Goal: Transaction & Acquisition: Book appointment/travel/reservation

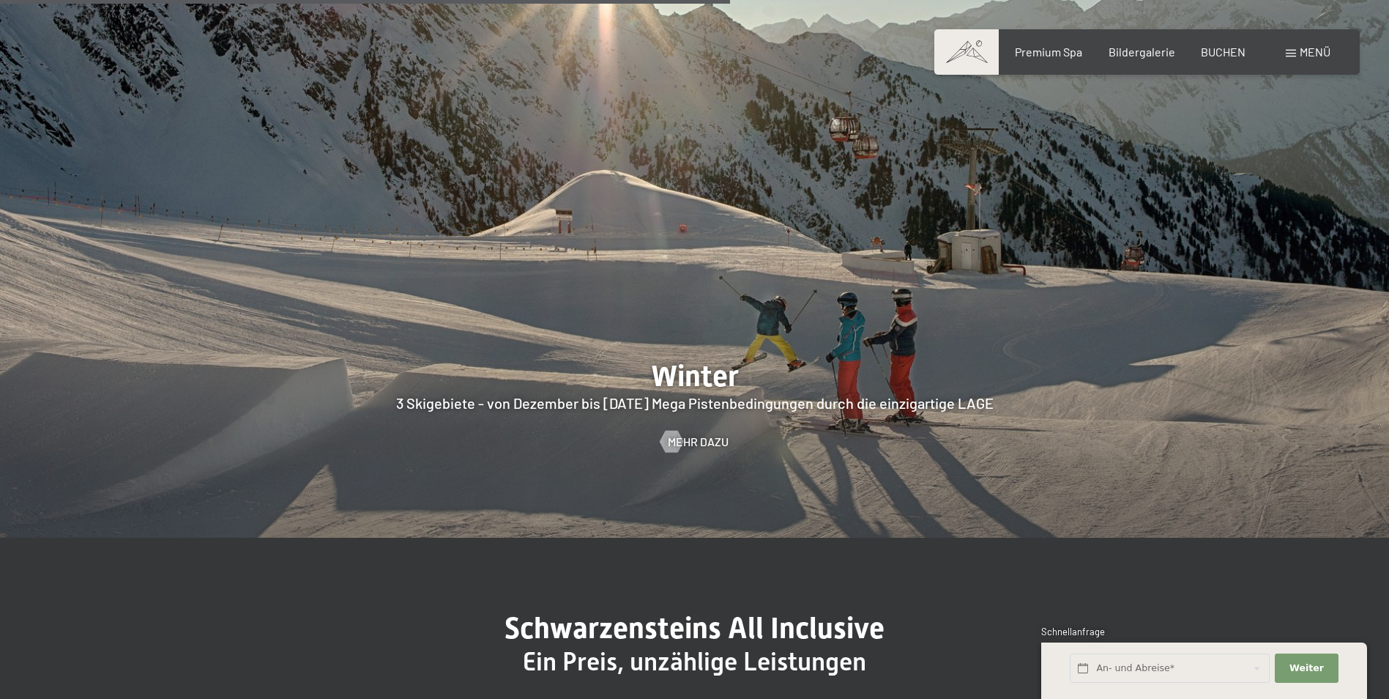
scroll to position [3515, 0]
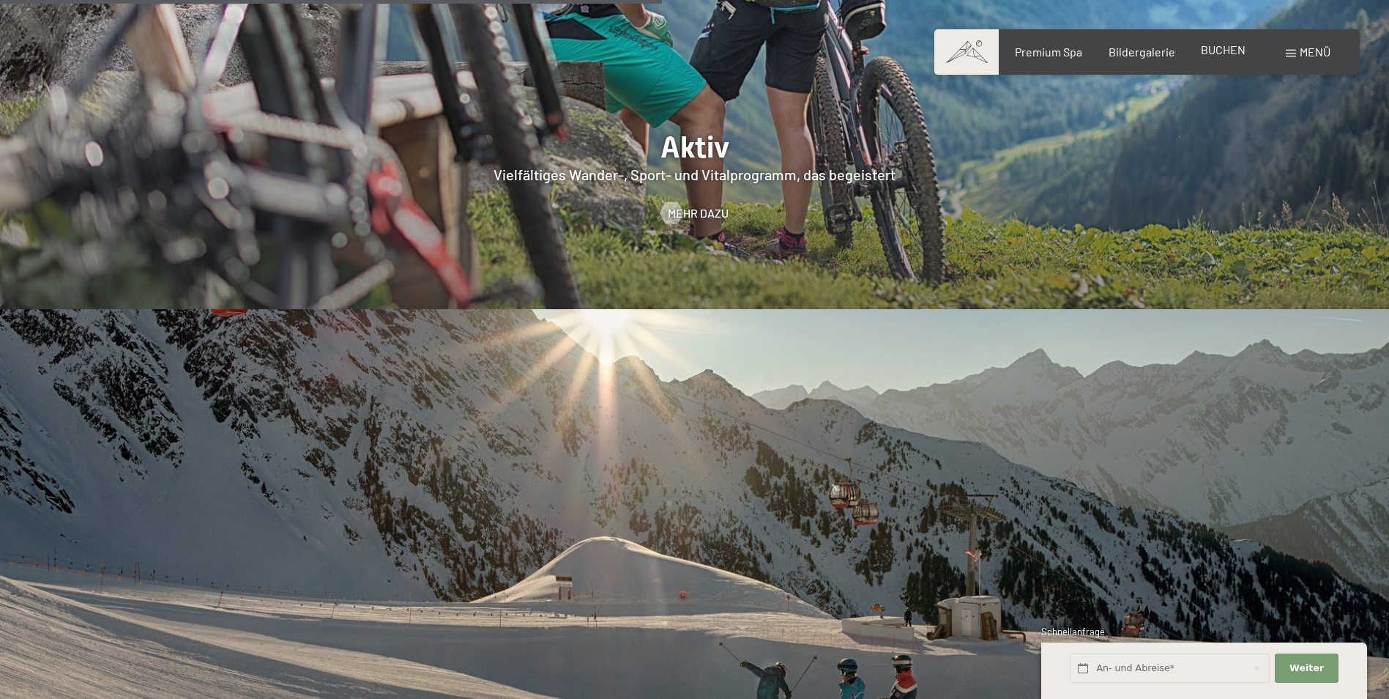
click at [1222, 53] on span "BUCHEN" at bounding box center [1223, 49] width 45 height 14
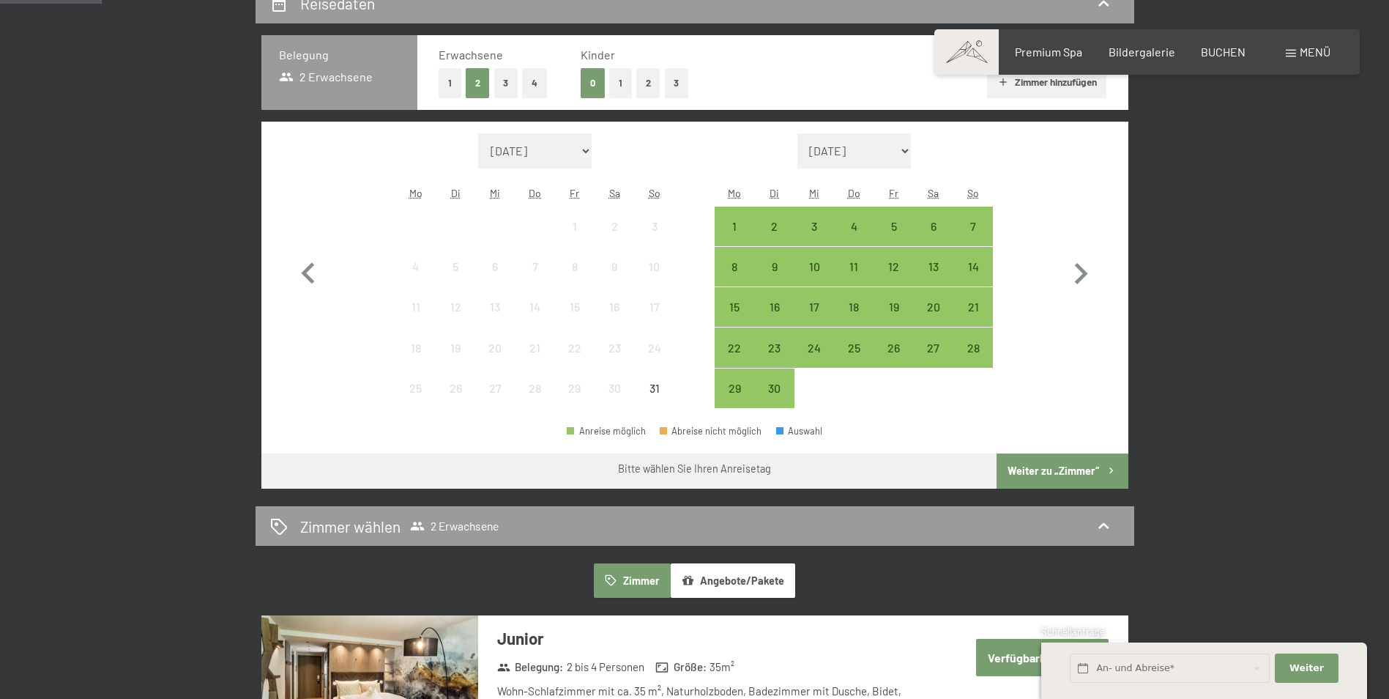
scroll to position [220, 0]
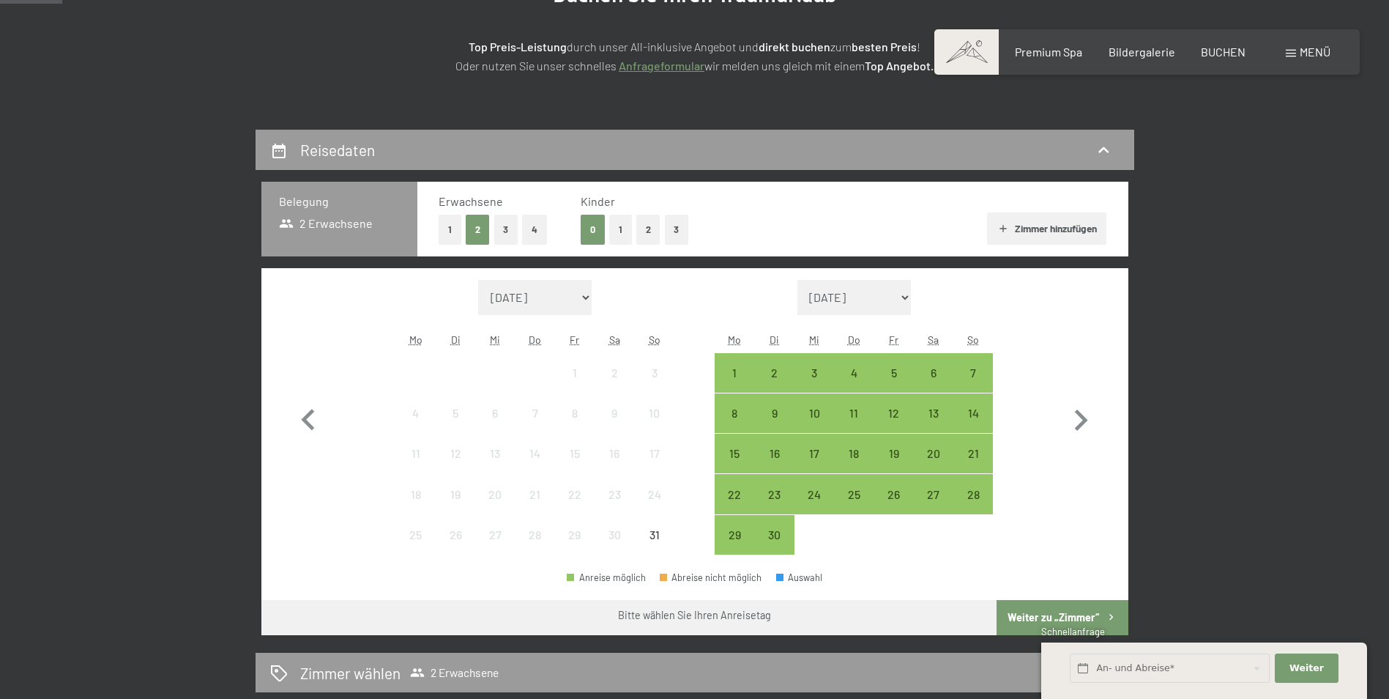
click at [651, 231] on button "2" at bounding box center [648, 230] width 24 height 30
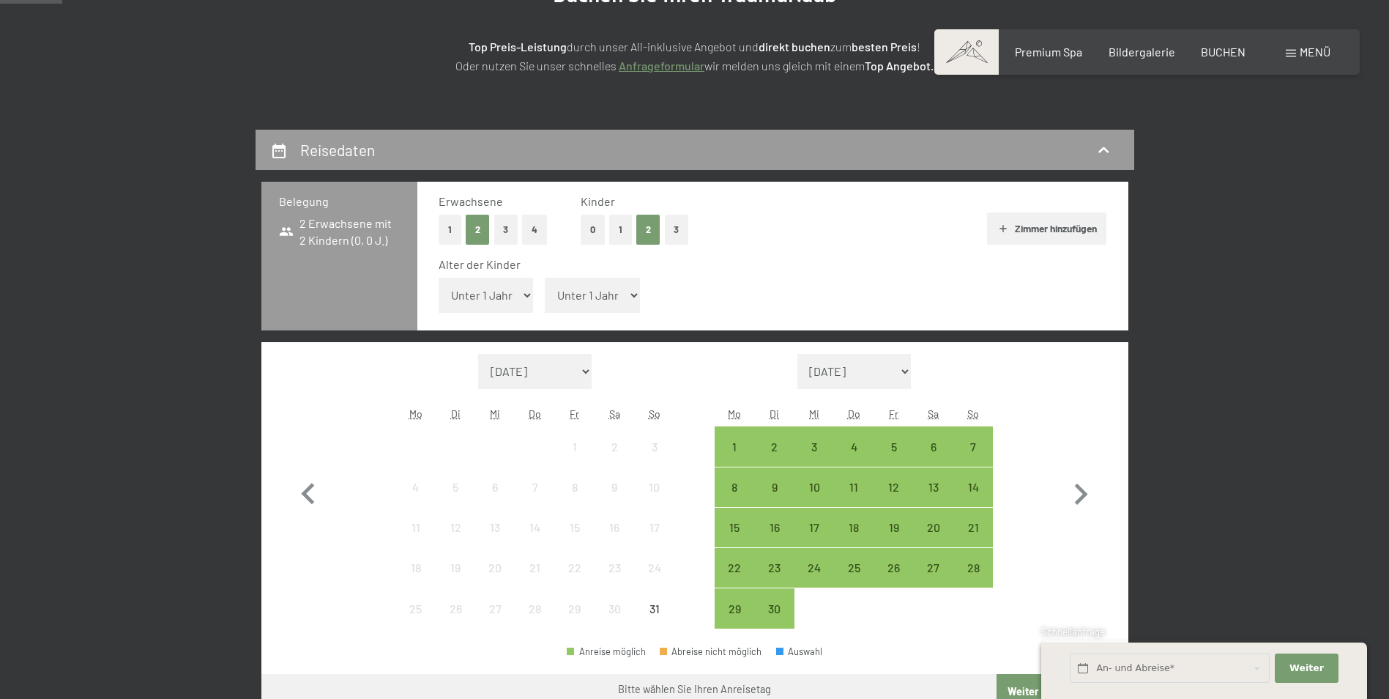
click at [524, 291] on select "Unter 1 Jahr 1 Jahr 2 Jahre 3 Jahre 4 Jahre 5 Jahre 6 Jahre 7 Jahre 8 Jahre 9 J…" at bounding box center [486, 295] width 95 height 35
select select "10"
click at [439, 278] on select "Unter 1 Jahr 1 Jahr 2 Jahre 3 Jahre 4 Jahre 5 Jahre 6 Jahre 7 Jahre 8 Jahre 9 J…" at bounding box center [486, 295] width 95 height 35
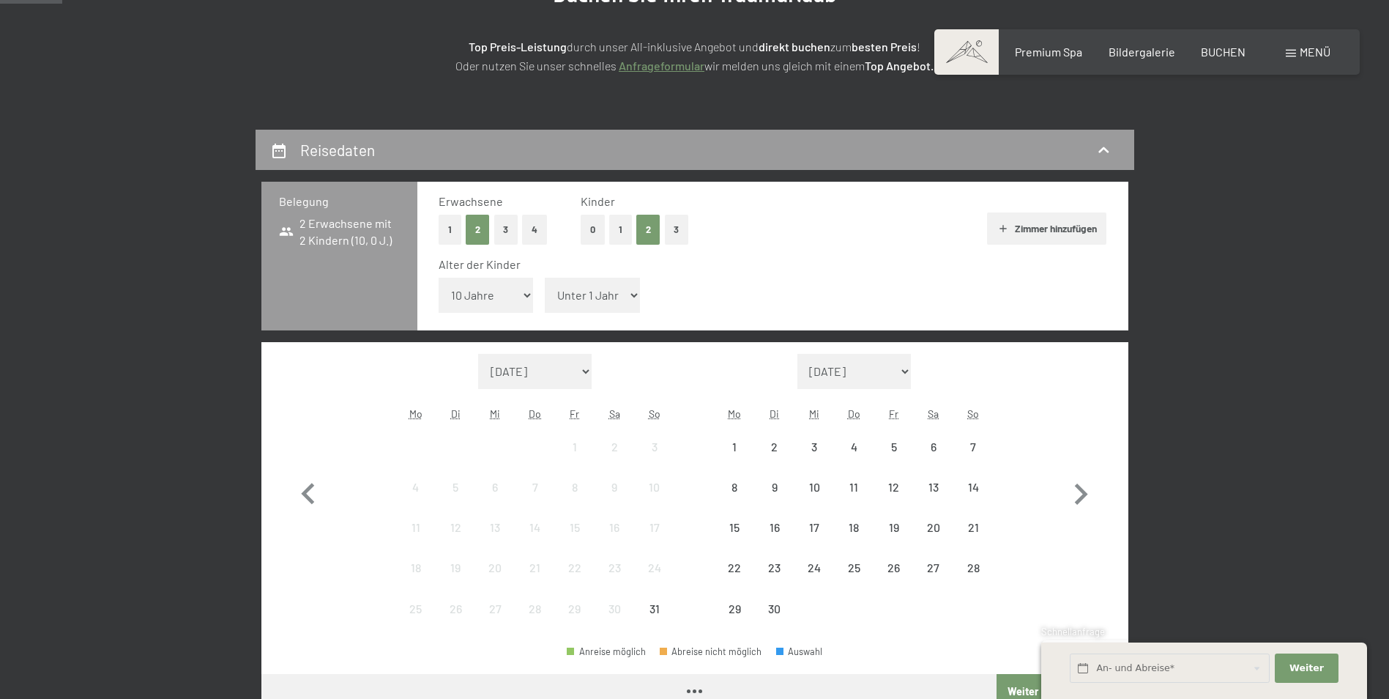
click at [610, 296] on select "Unter 1 Jahr 1 Jahr 2 Jahre 3 Jahre 4 Jahre 5 Jahre 6 Jahre 7 Jahre 8 Jahre 9 J…" at bounding box center [592, 295] width 95 height 35
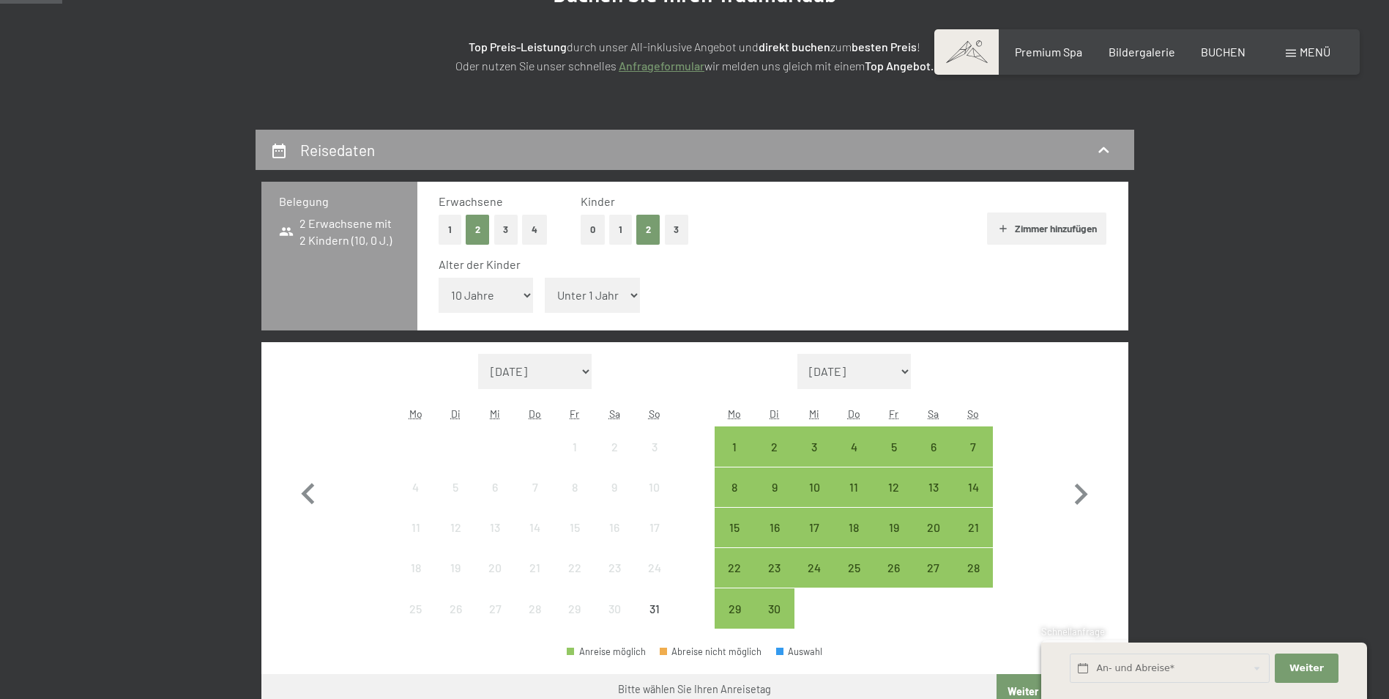
select select "12"
click at [545, 278] on select "Unter 1 Jahr 1 Jahr 2 Jahre 3 Jahre 4 Jahre 5 Jahre 6 Jahre 7 Jahre 8 Jahre 9 J…" at bounding box center [592, 295] width 95 height 35
click at [907, 372] on select "September 2025 Oktober 2025 November 2025 Dezember 2025 Januar 2026 Februar 202…" at bounding box center [854, 371] width 114 height 35
select select "2025-12-01"
select select "2026-01-01"
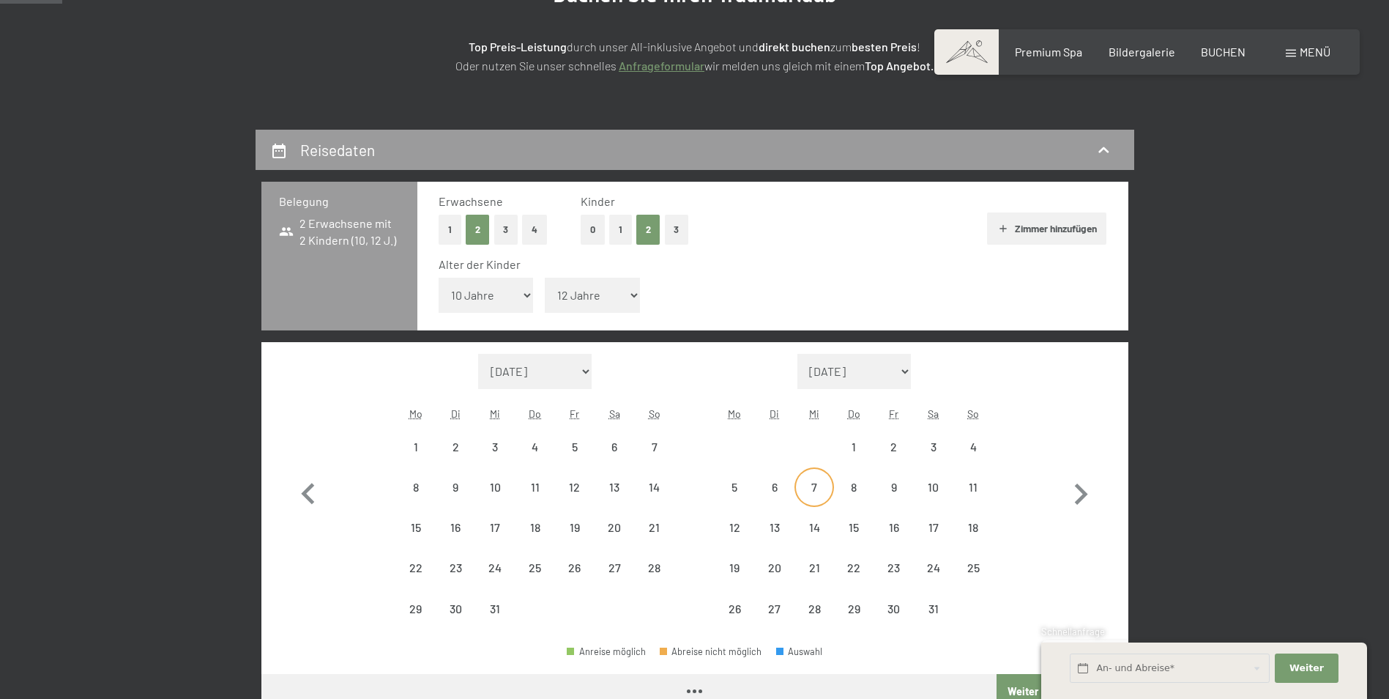
select select "2025-12-01"
select select "2026-01-01"
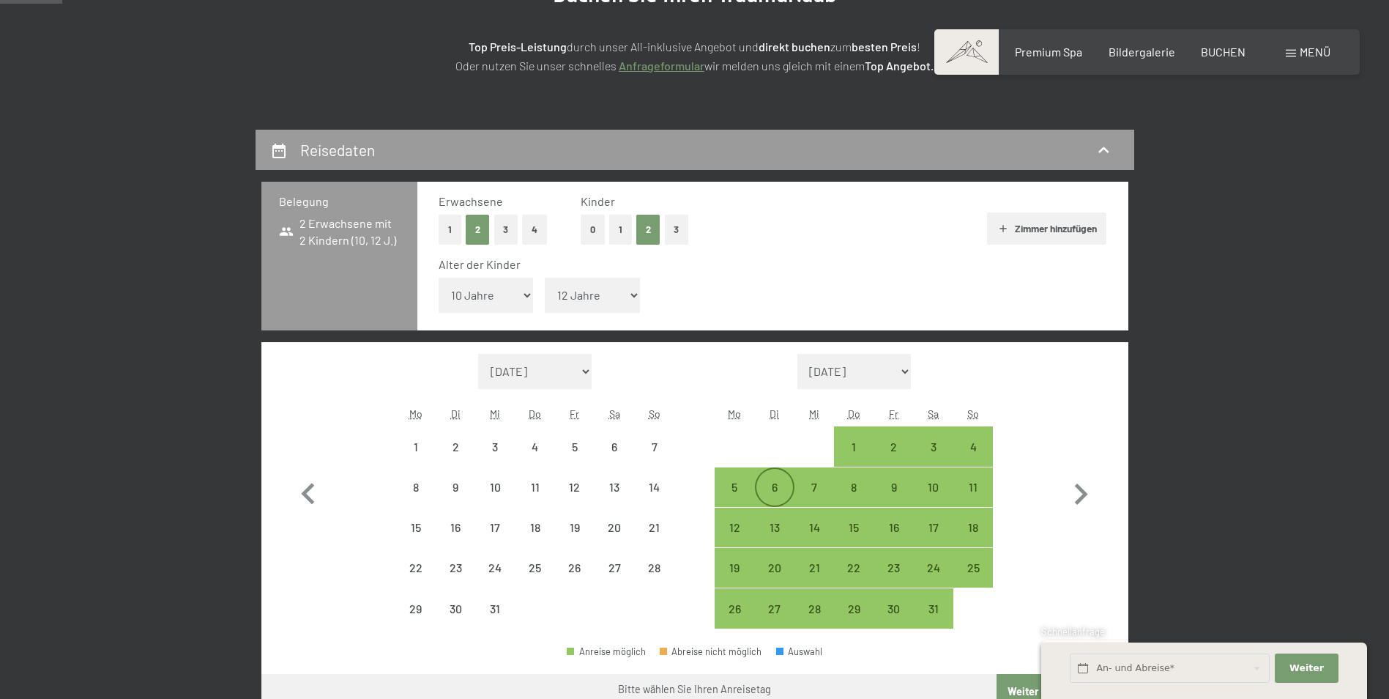
select select "2025-12-01"
select select "2026-01-01"
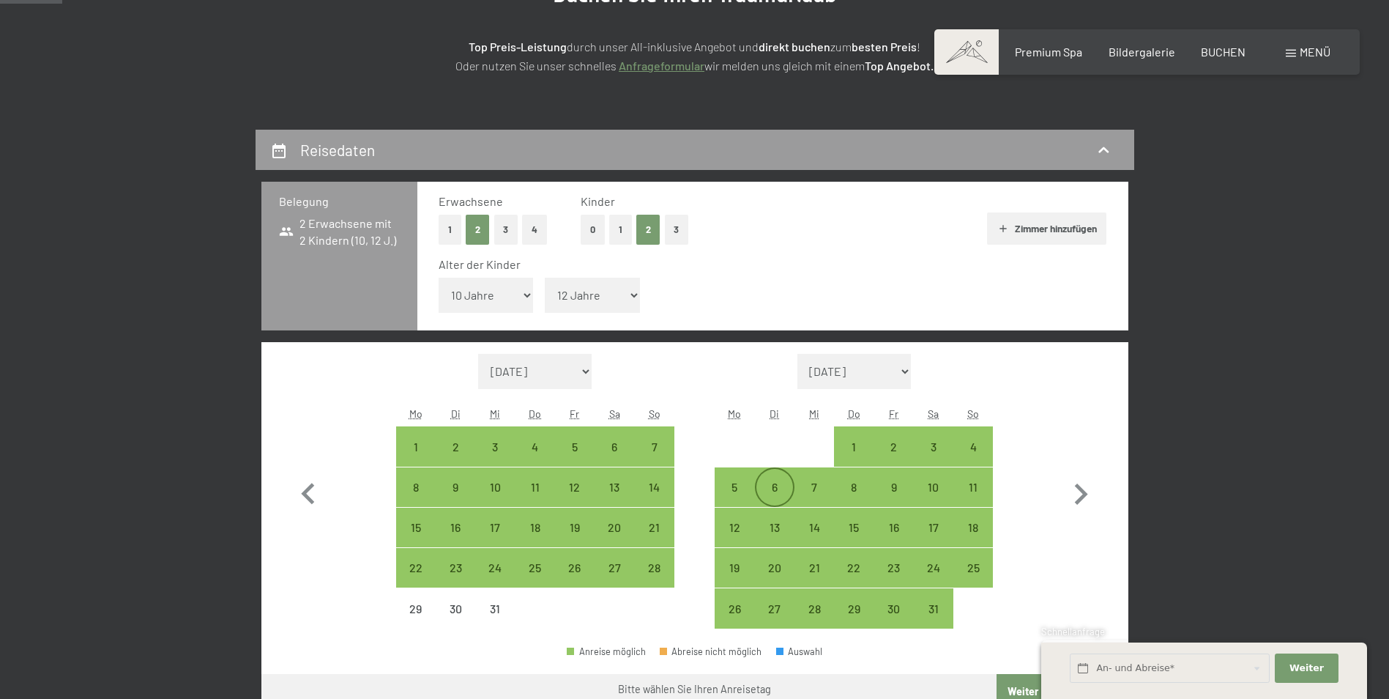
click at [780, 491] on div "6" at bounding box center [774, 499] width 37 height 37
select select "2025-12-01"
select select "2026-01-01"
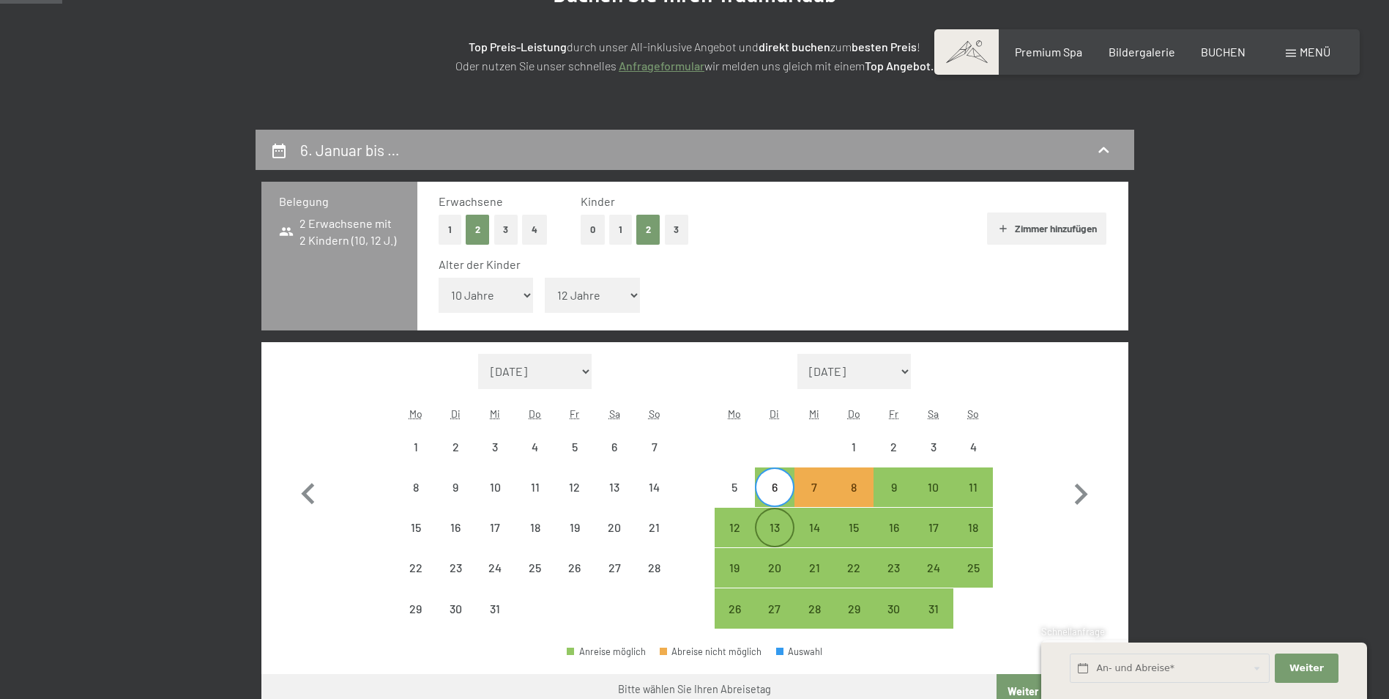
drag, startPoint x: 780, startPoint y: 529, endPoint x: 788, endPoint y: 526, distance: 8.3
click at [783, 529] on div "13" at bounding box center [774, 539] width 37 height 37
select select "2025-12-01"
select select "2026-01-01"
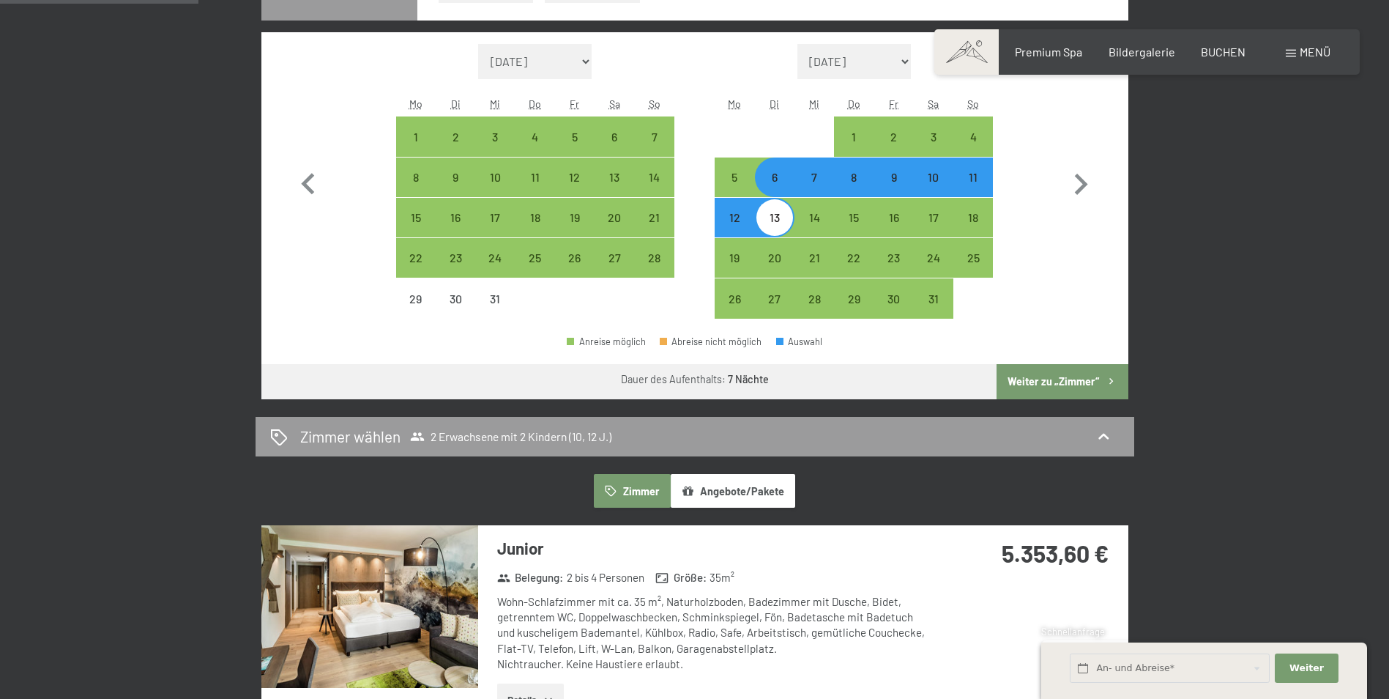
scroll to position [659, 0]
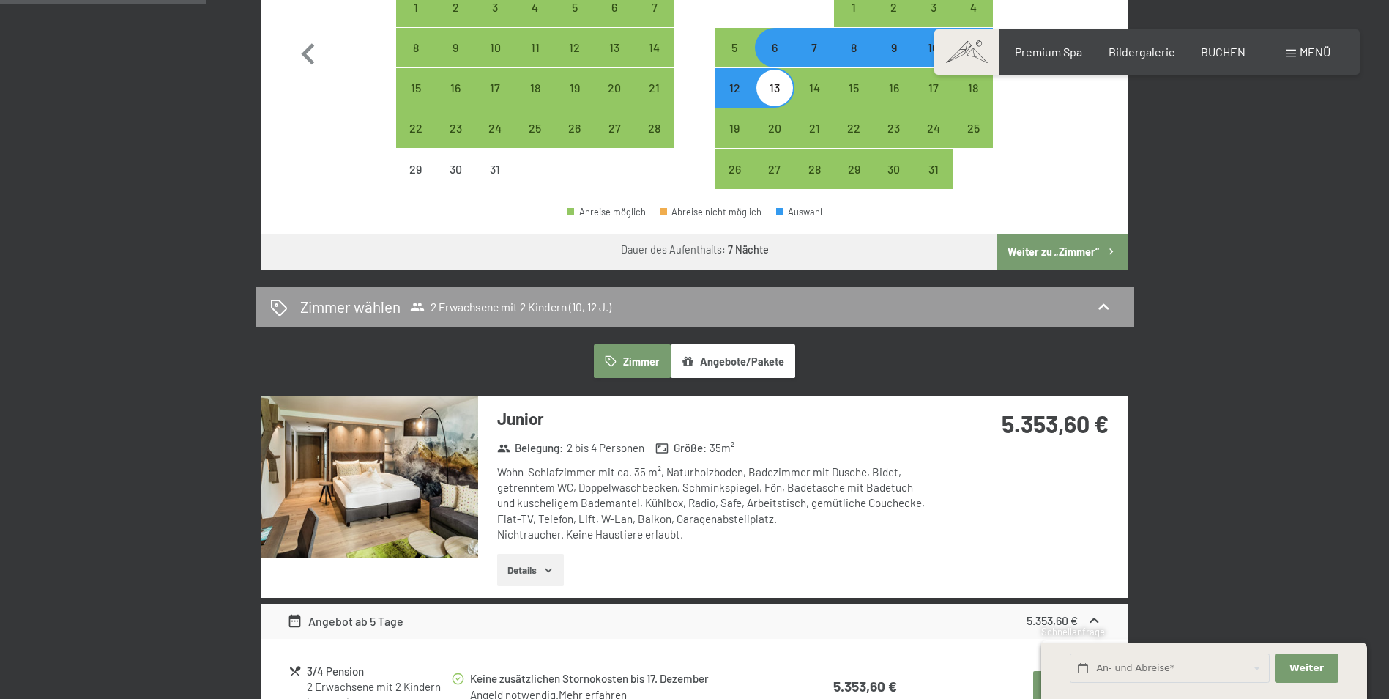
click at [1092, 254] on button "Weiter zu „Zimmer“" at bounding box center [1062, 251] width 131 height 35
select select "2025-12-01"
select select "2026-01-01"
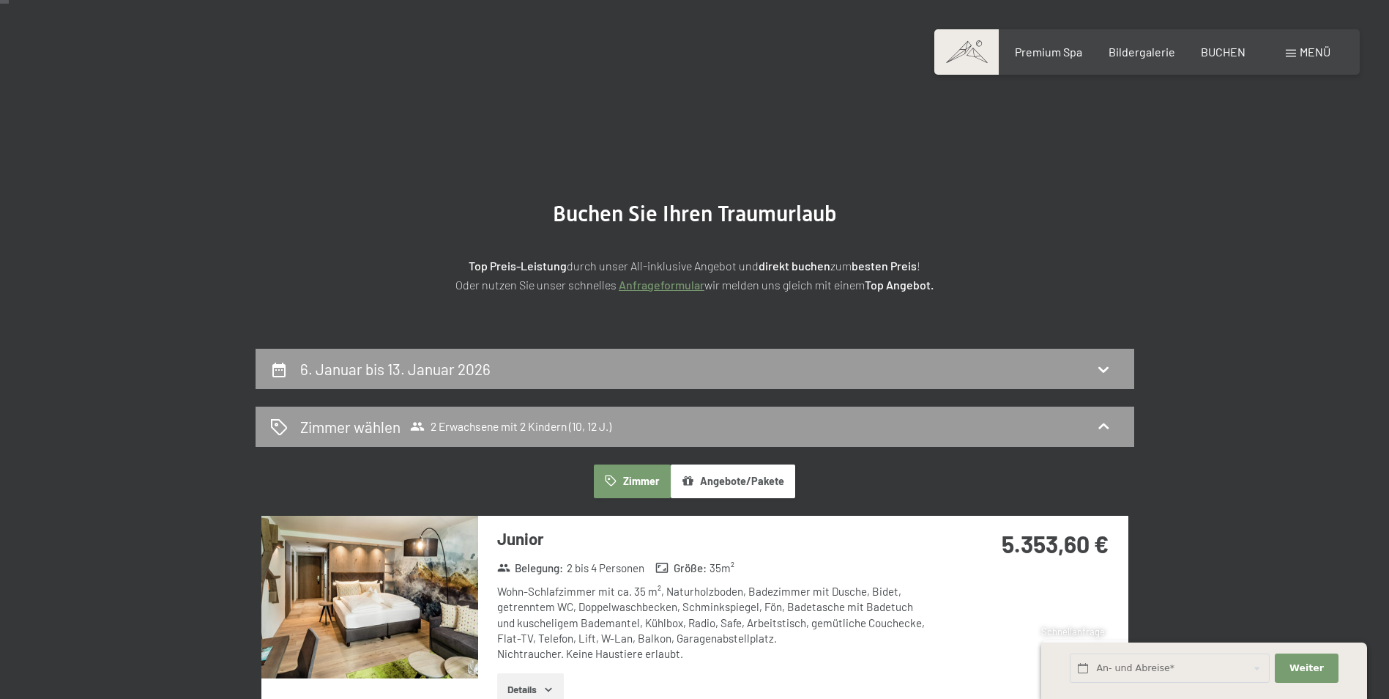
scroll to position [0, 0]
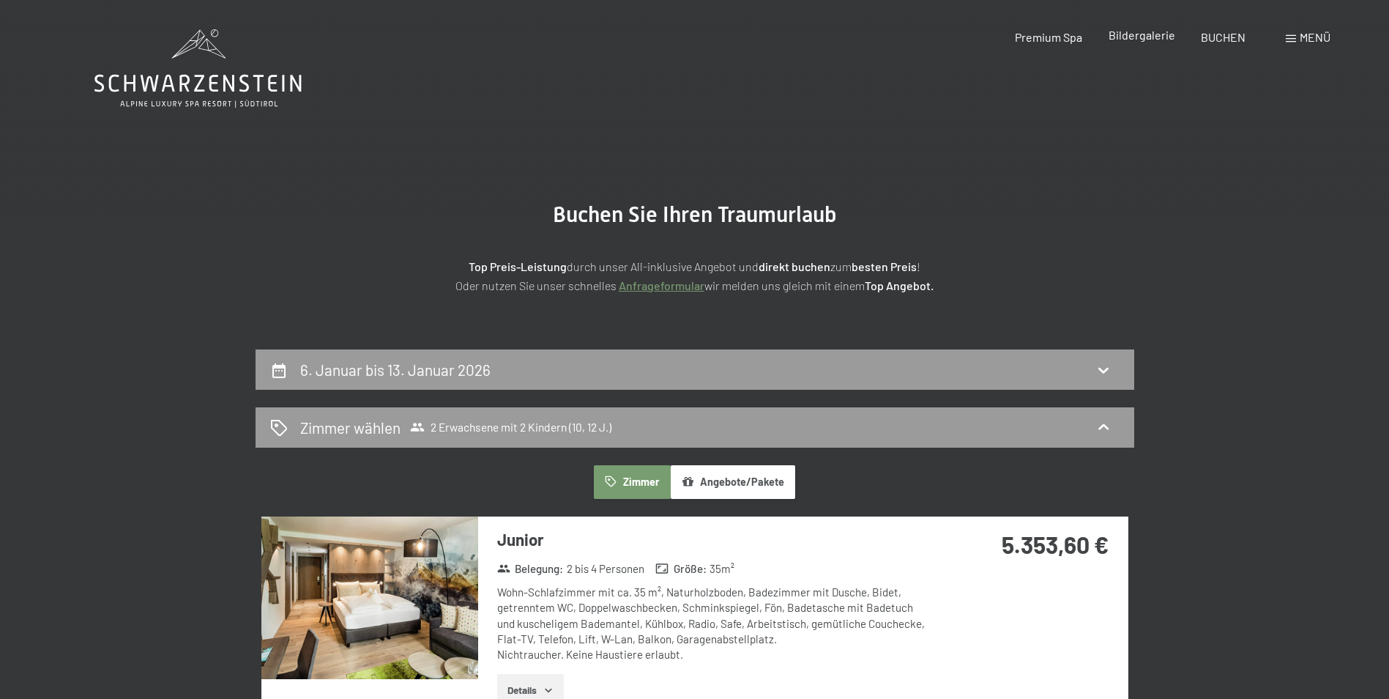
click at [1147, 37] on span "Bildergalerie" at bounding box center [1142, 35] width 67 height 14
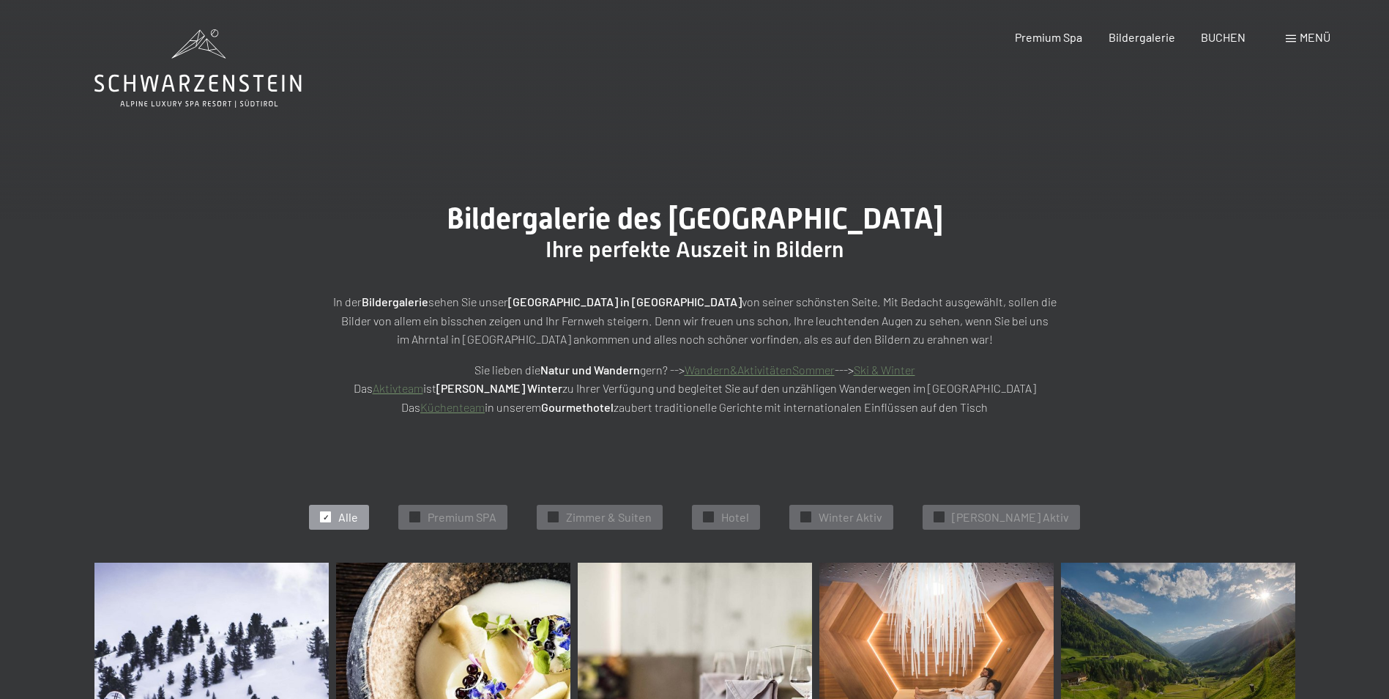
click at [207, 78] on icon at bounding box center [197, 68] width 207 height 78
